Goal: Use online tool/utility

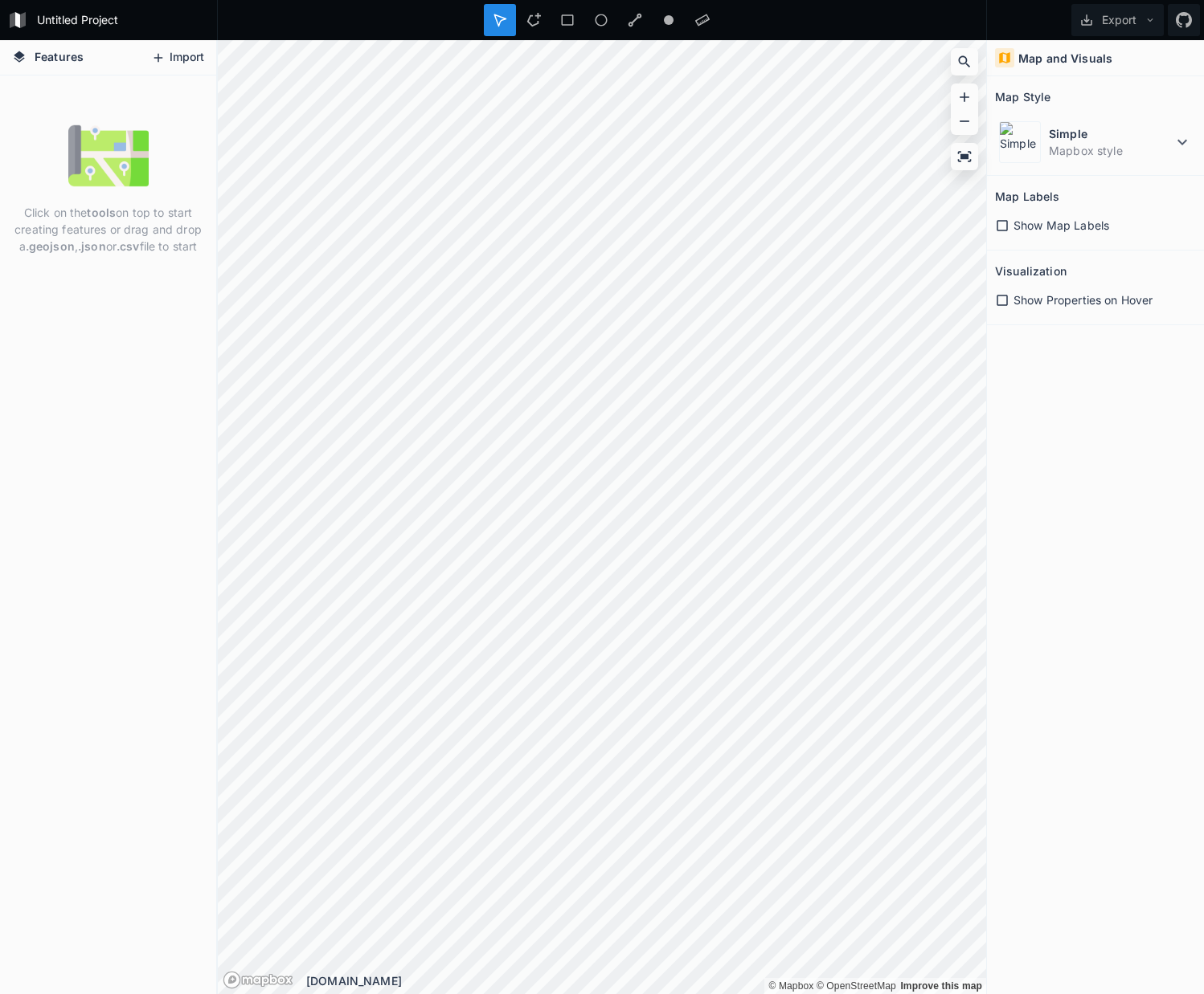
click at [202, 60] on button "Import" at bounding box center [178, 58] width 69 height 26
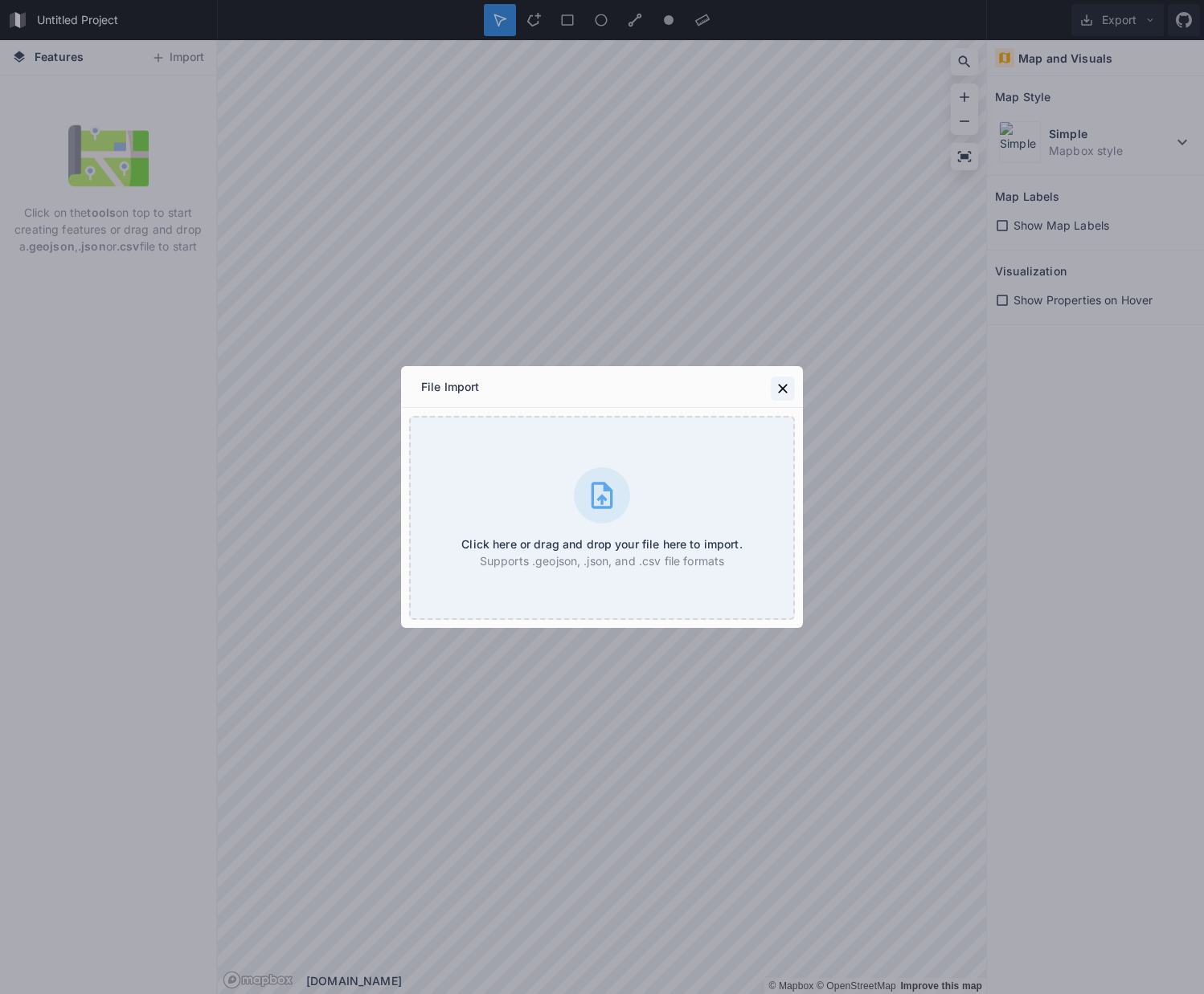
click at [777, 381] on icon at bounding box center [782, 389] width 16 height 16
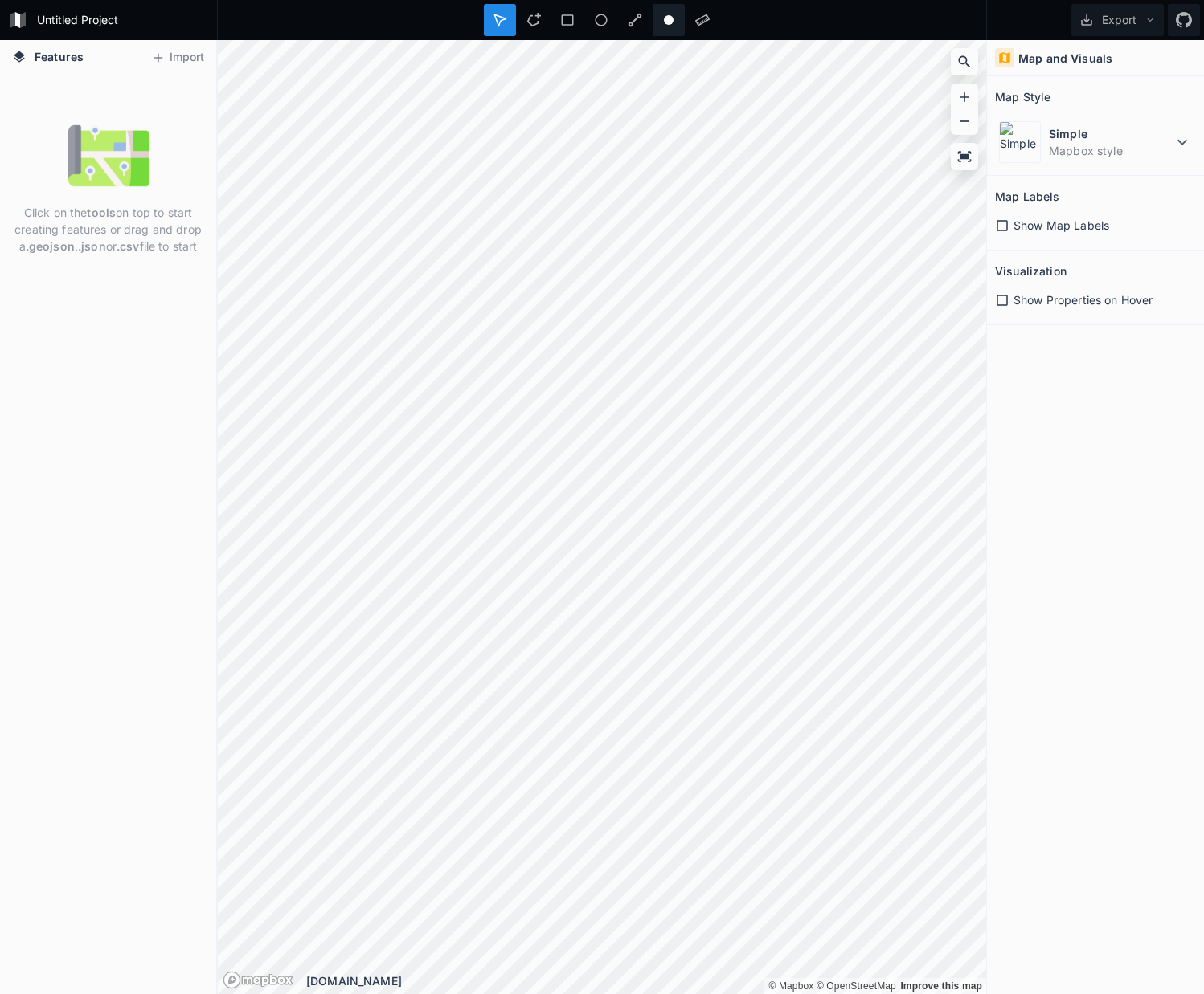
click at [660, 25] on div at bounding box center [668, 20] width 32 height 32
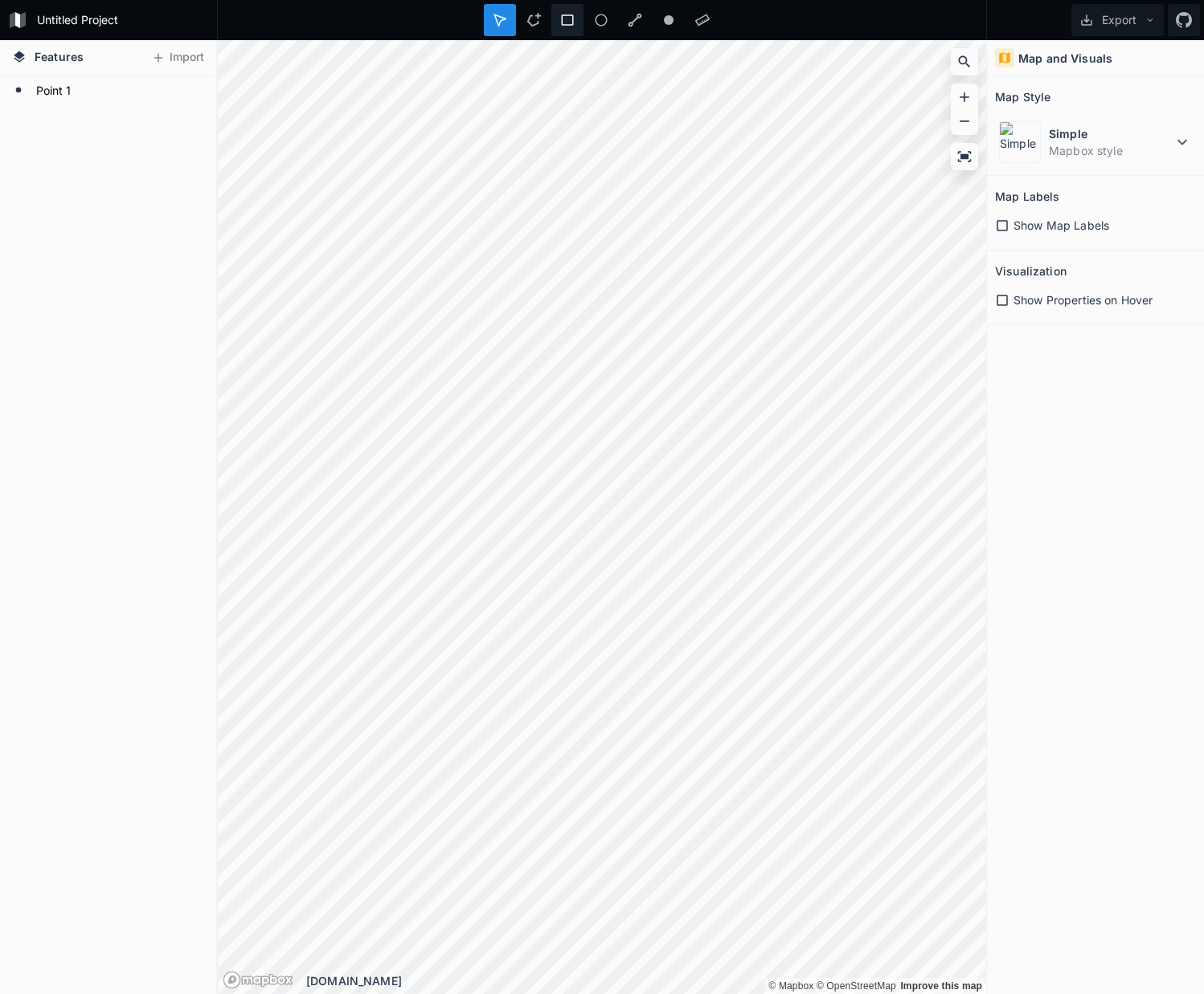
click at [571, 34] on div at bounding box center [567, 20] width 32 height 32
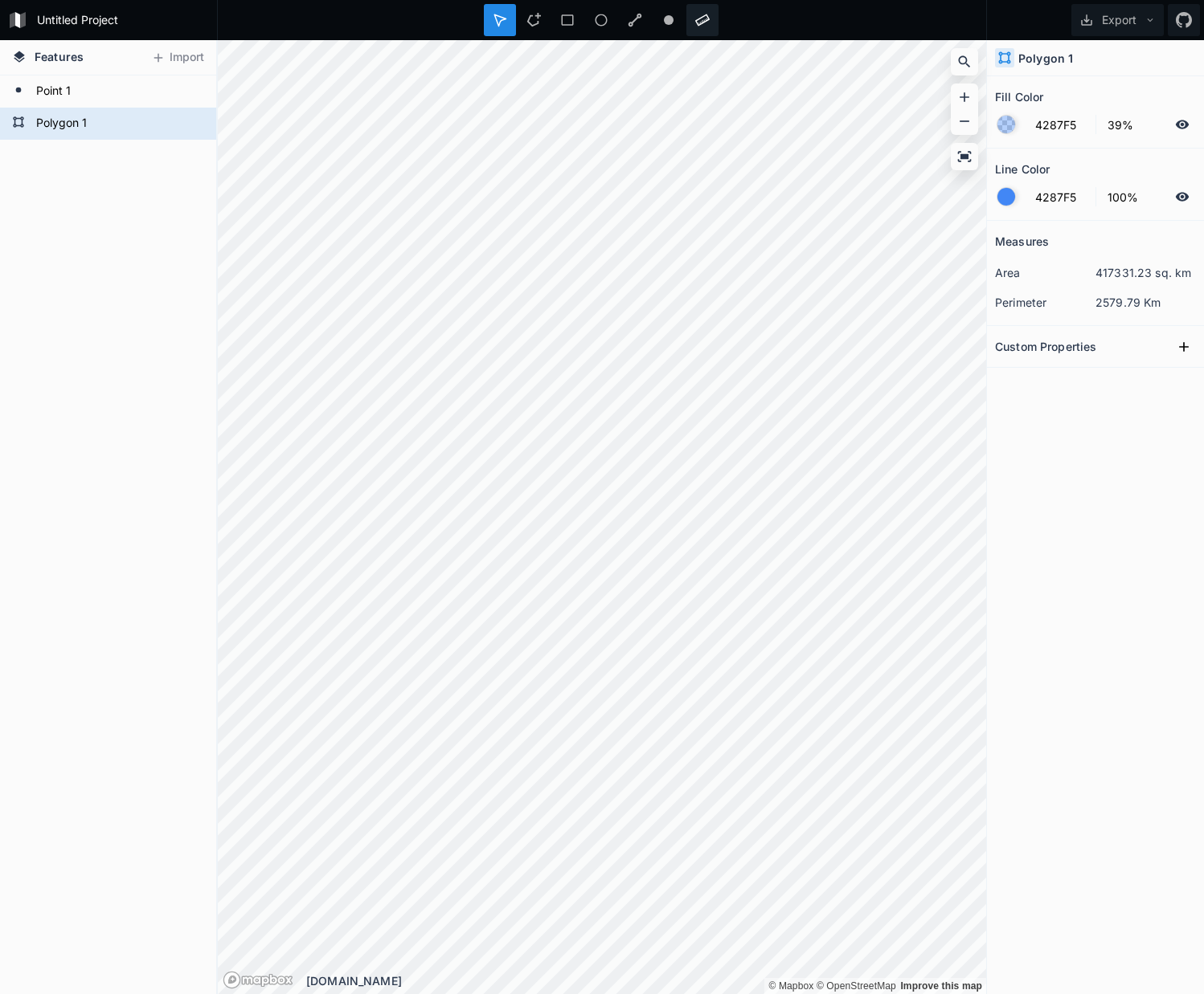
click at [700, 19] on icon at bounding box center [702, 21] width 15 height 12
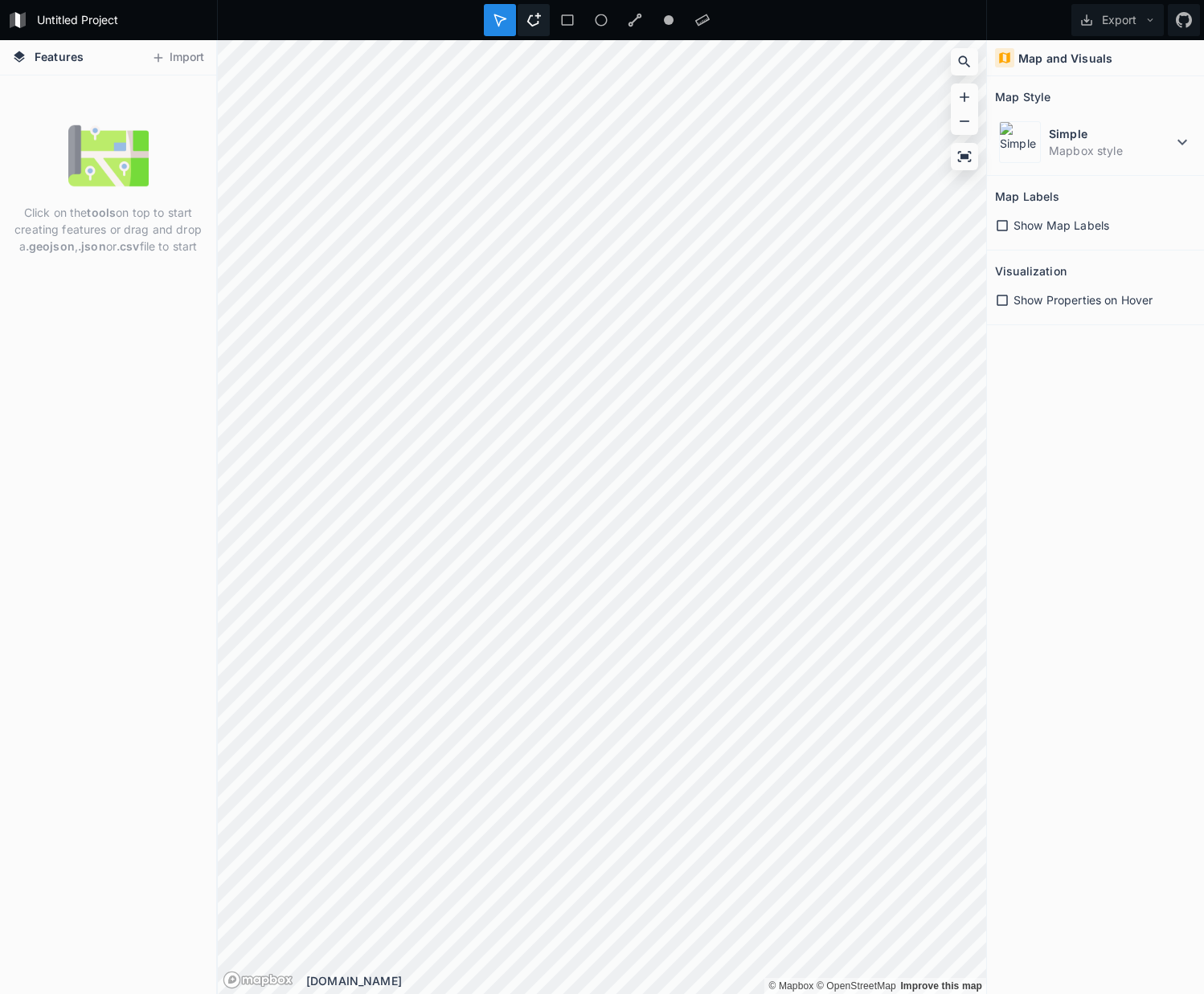
click at [534, 15] on icon at bounding box center [533, 20] width 15 height 15
